Goal: Information Seeking & Learning: Learn about a topic

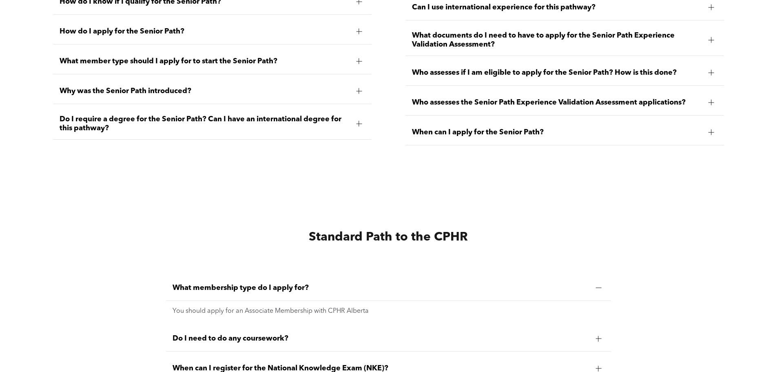
scroll to position [1958, 0]
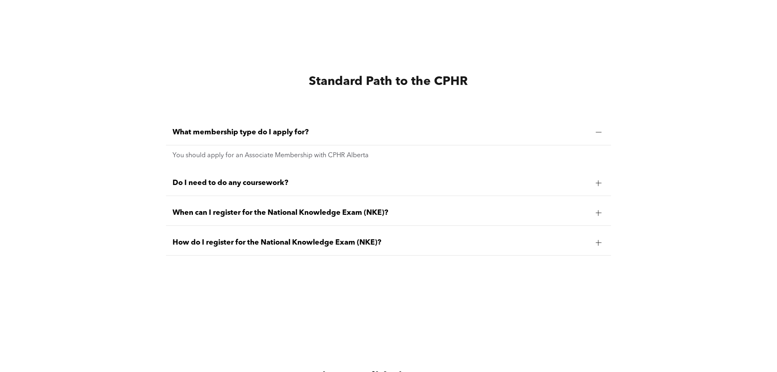
click at [270, 179] on span "Do I need to do any coursework?" at bounding box center [381, 182] width 417 height 9
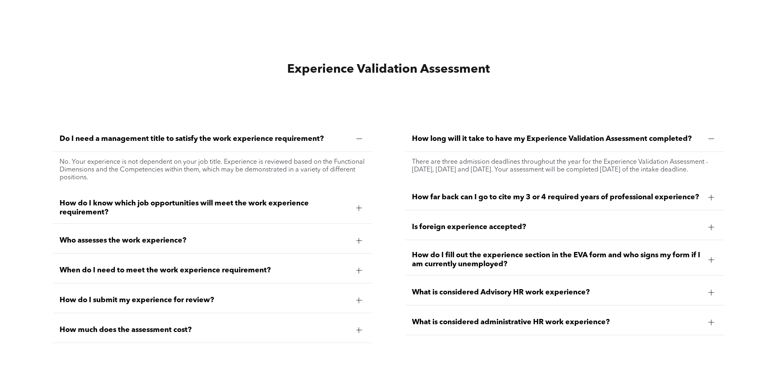
scroll to position [2285, 0]
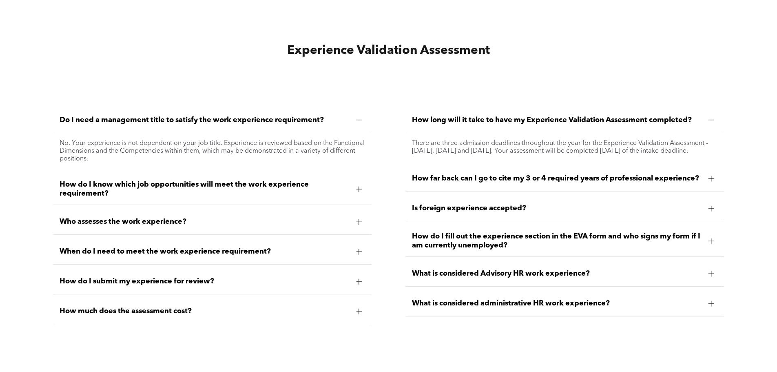
click at [157, 183] on span "How do I know which job opportunities will meet the work experience requirement?" at bounding box center [205, 189] width 290 height 18
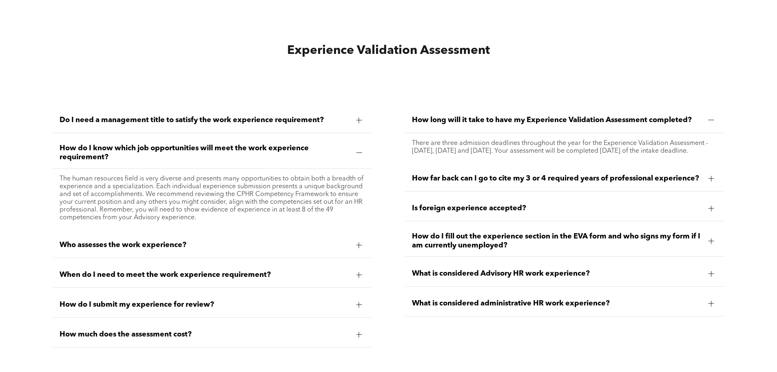
click at [490, 176] on span "How far back can I go to cite my 3 or 4 required years of professional experien…" at bounding box center [557, 178] width 290 height 9
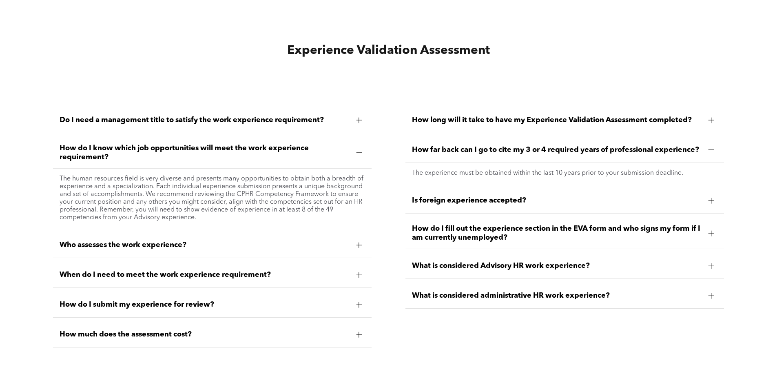
click at [496, 265] on span "What is considered Advisory HR work experience?" at bounding box center [557, 265] width 290 height 9
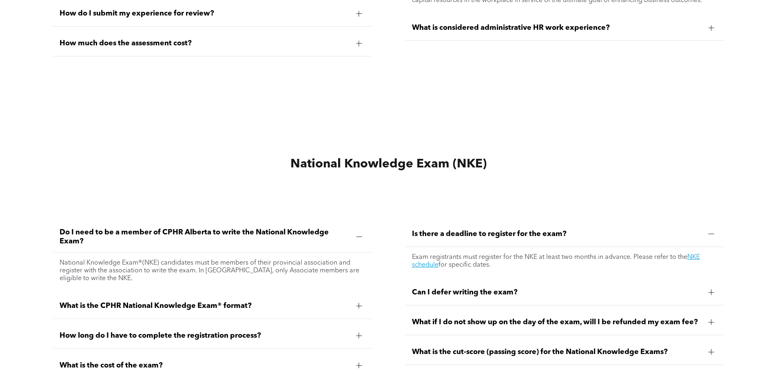
scroll to position [2652, 0]
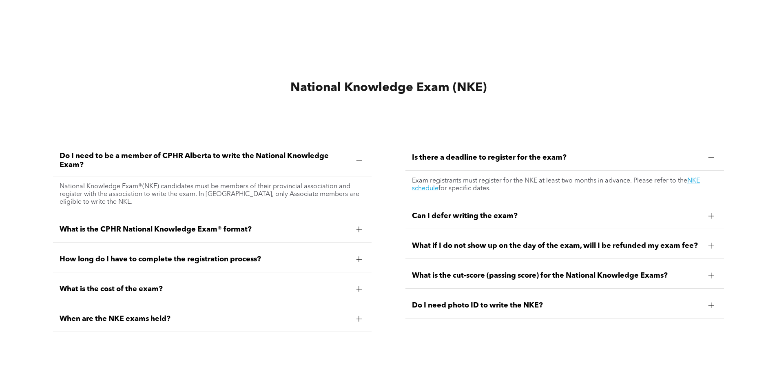
click at [177, 225] on span "What is the CPHR National Knowledge Exam® format?" at bounding box center [205, 229] width 290 height 9
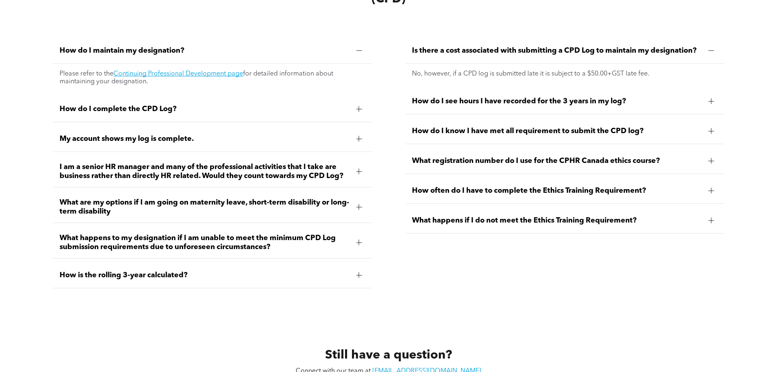
scroll to position [3698, 0]
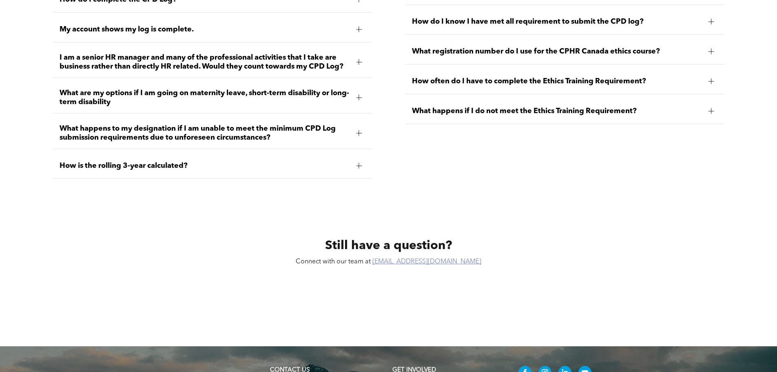
click at [430, 258] on link "info@cphrab.ca" at bounding box center [426, 261] width 109 height 7
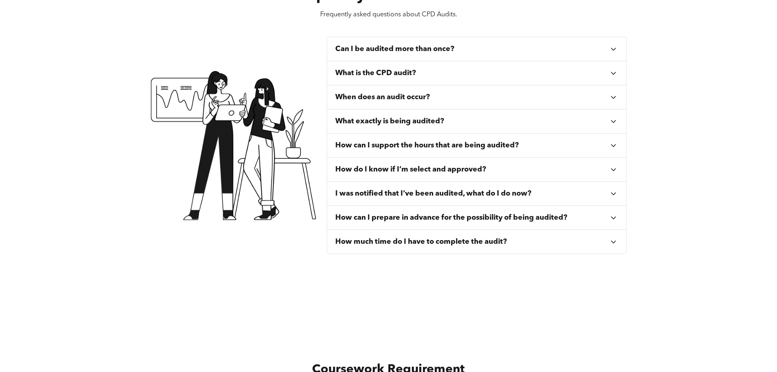
scroll to position [0, 0]
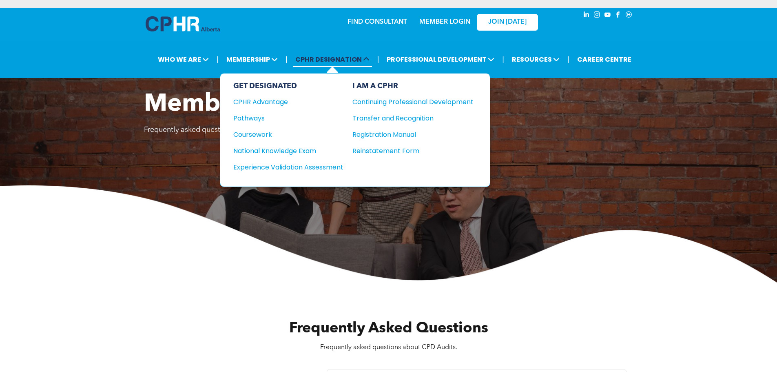
click at [326, 61] on span "CPHR DESIGNATION" at bounding box center [332, 59] width 79 height 15
click at [328, 57] on span "CPHR DESIGNATION" at bounding box center [332, 59] width 79 height 15
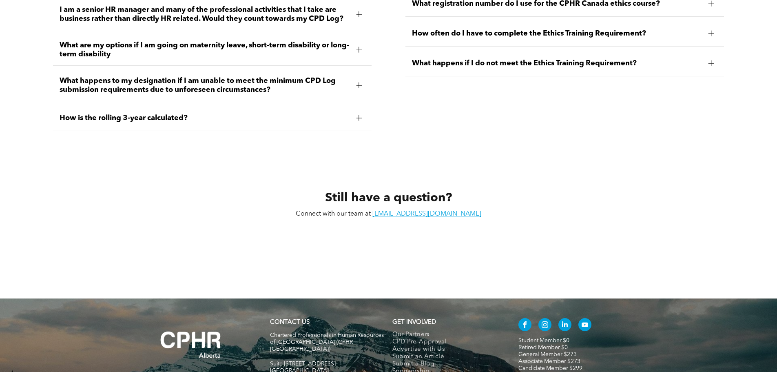
scroll to position [3849, 0]
